Goal: Find contact information: Find contact information

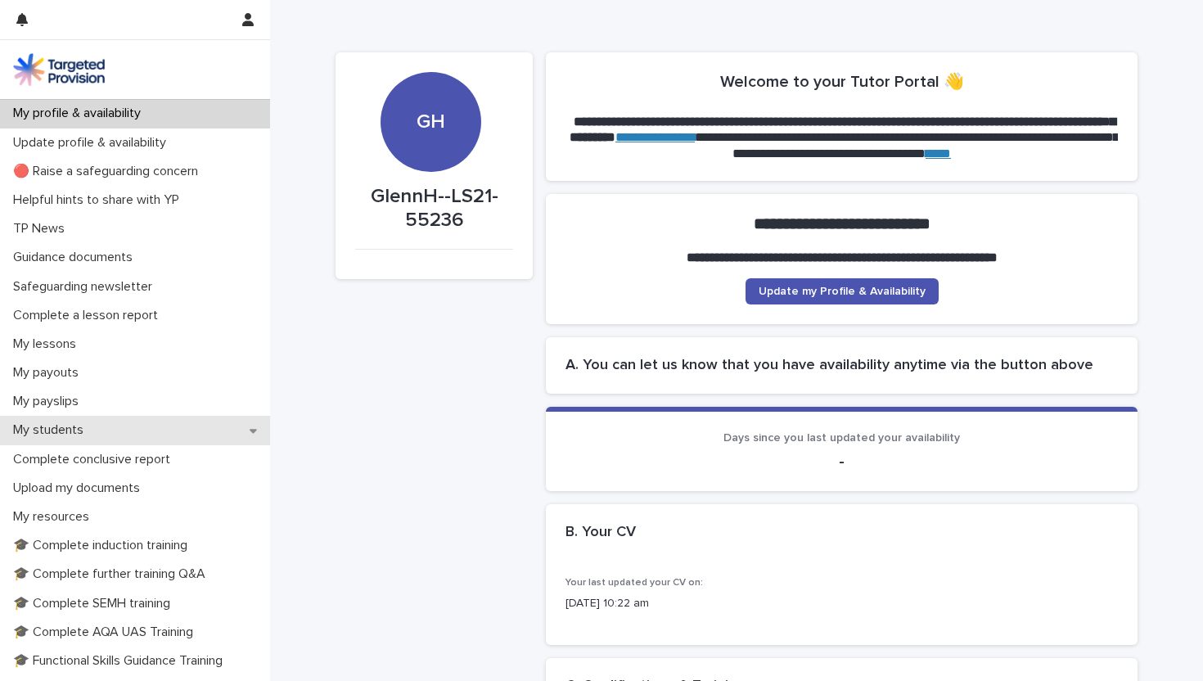
click at [65, 429] on p "My students" at bounding box center [52, 430] width 90 height 16
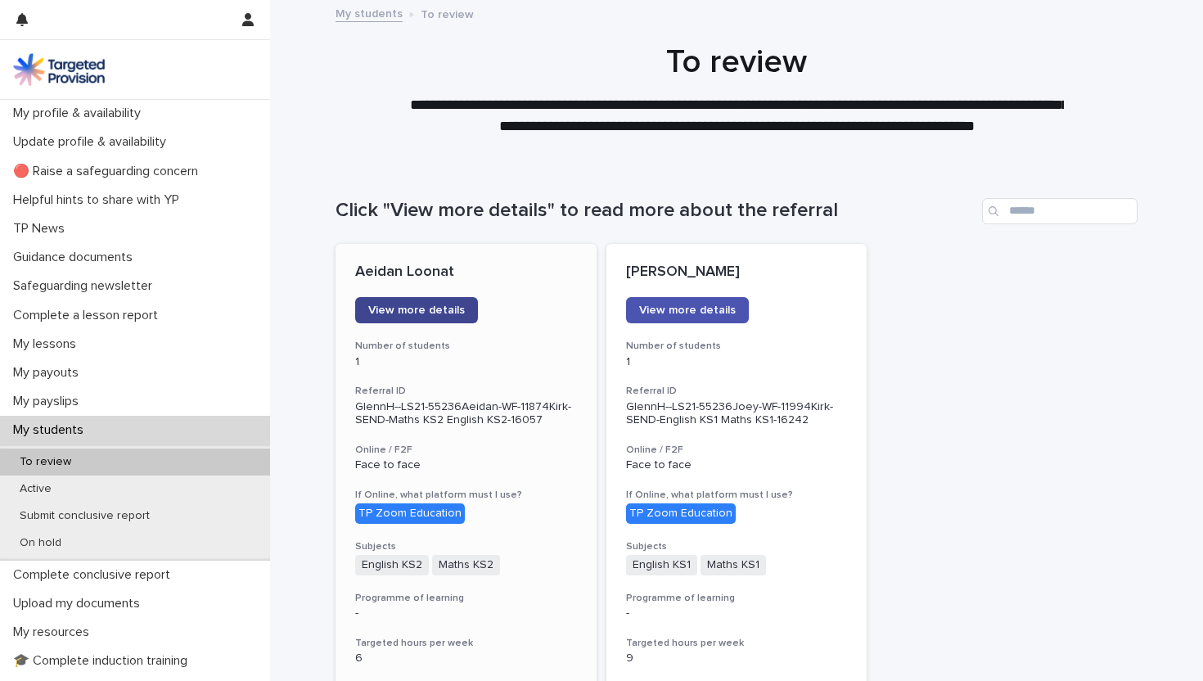
click at [444, 308] on span "View more details" at bounding box center [416, 309] width 97 height 11
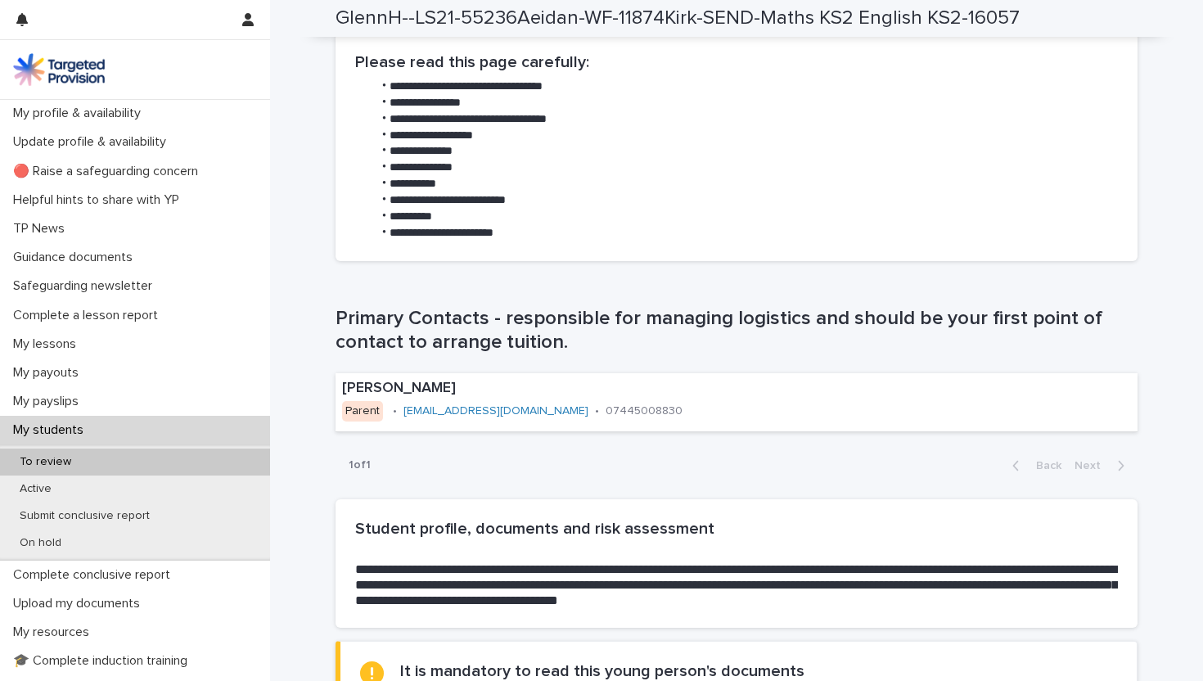
scroll to position [851, 0]
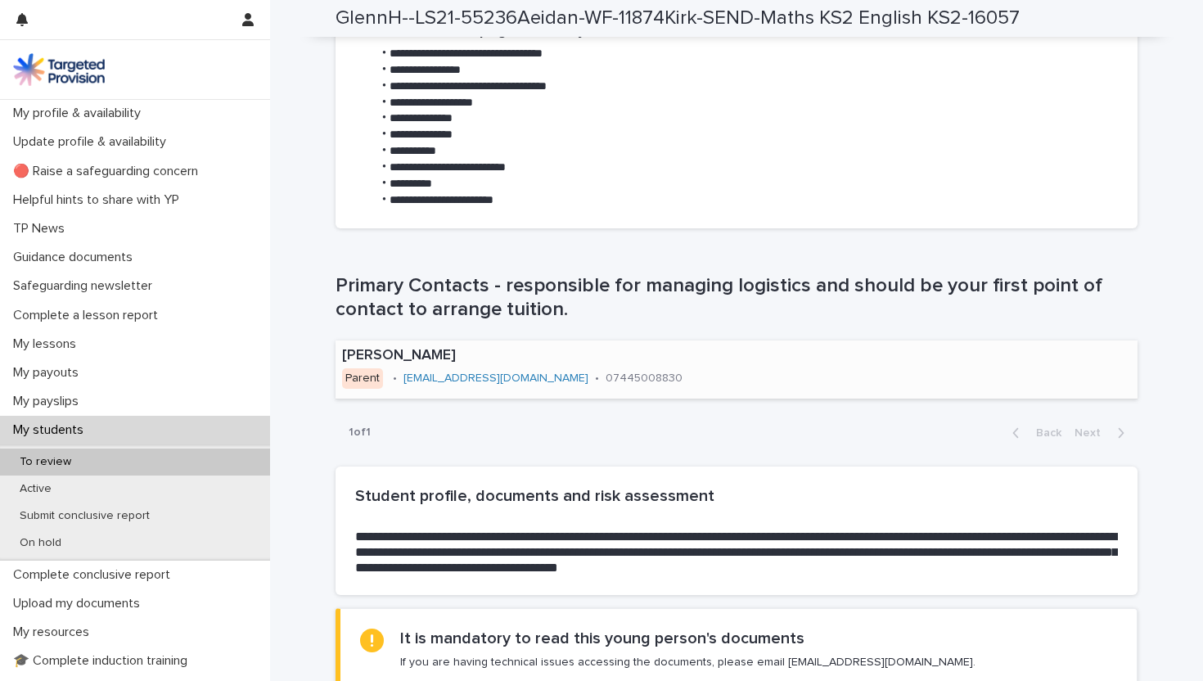
click at [479, 379] on link "[EMAIL_ADDRESS][DOMAIN_NAME]" at bounding box center [495, 377] width 185 height 11
